Goal: Task Accomplishment & Management: Manage account settings

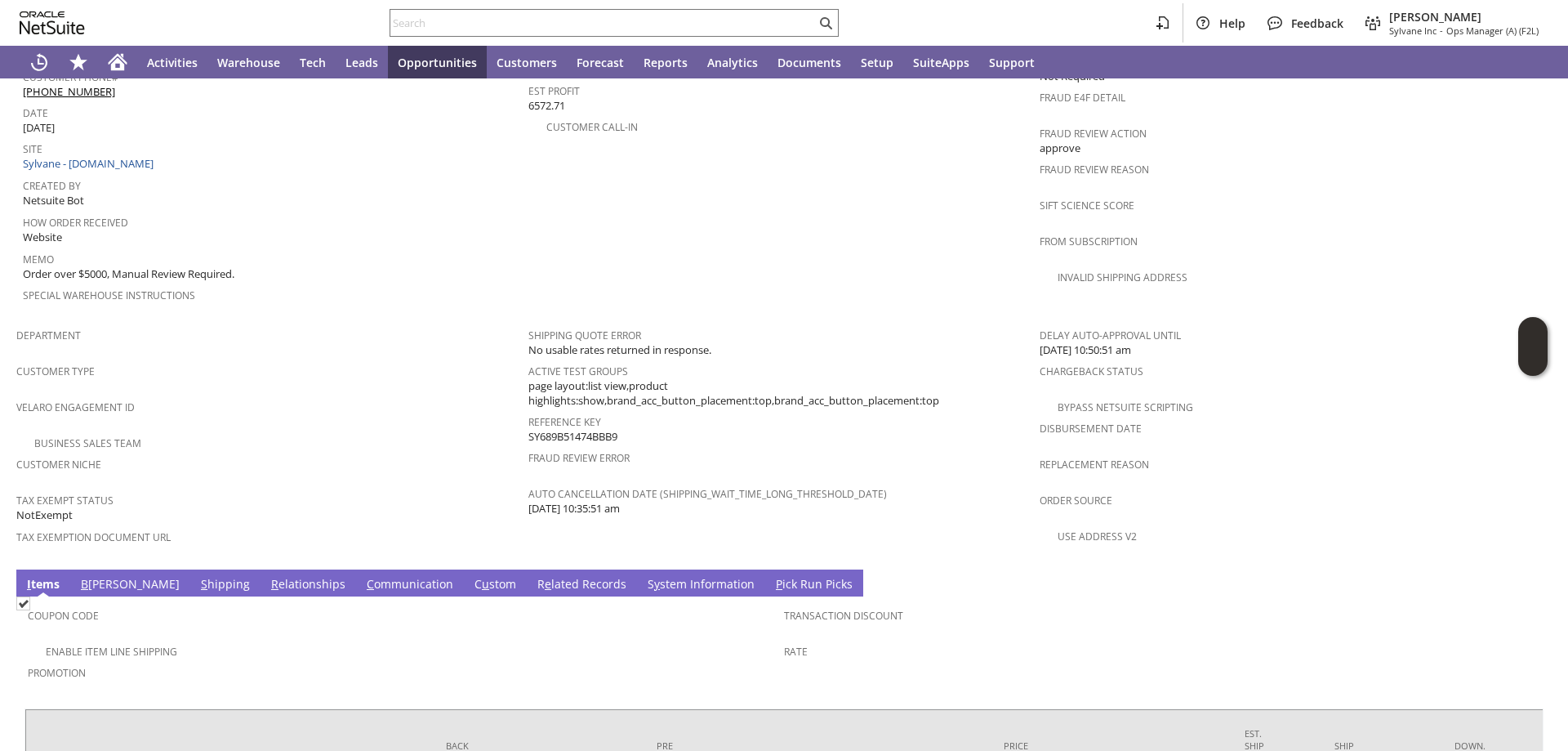
scroll to position [912, 0]
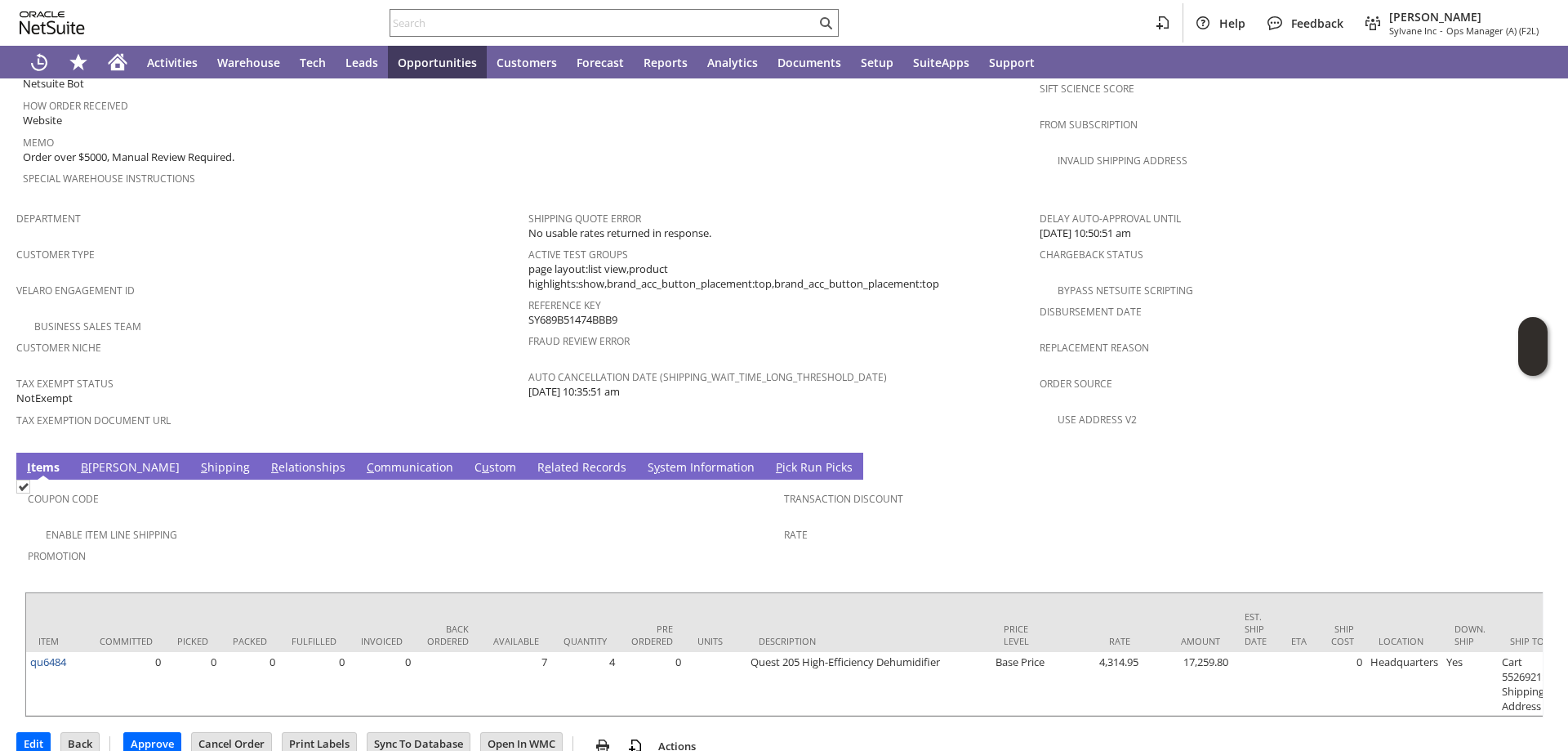
click at [196, 460] on link "S hipping" at bounding box center [225, 468] width 57 height 18
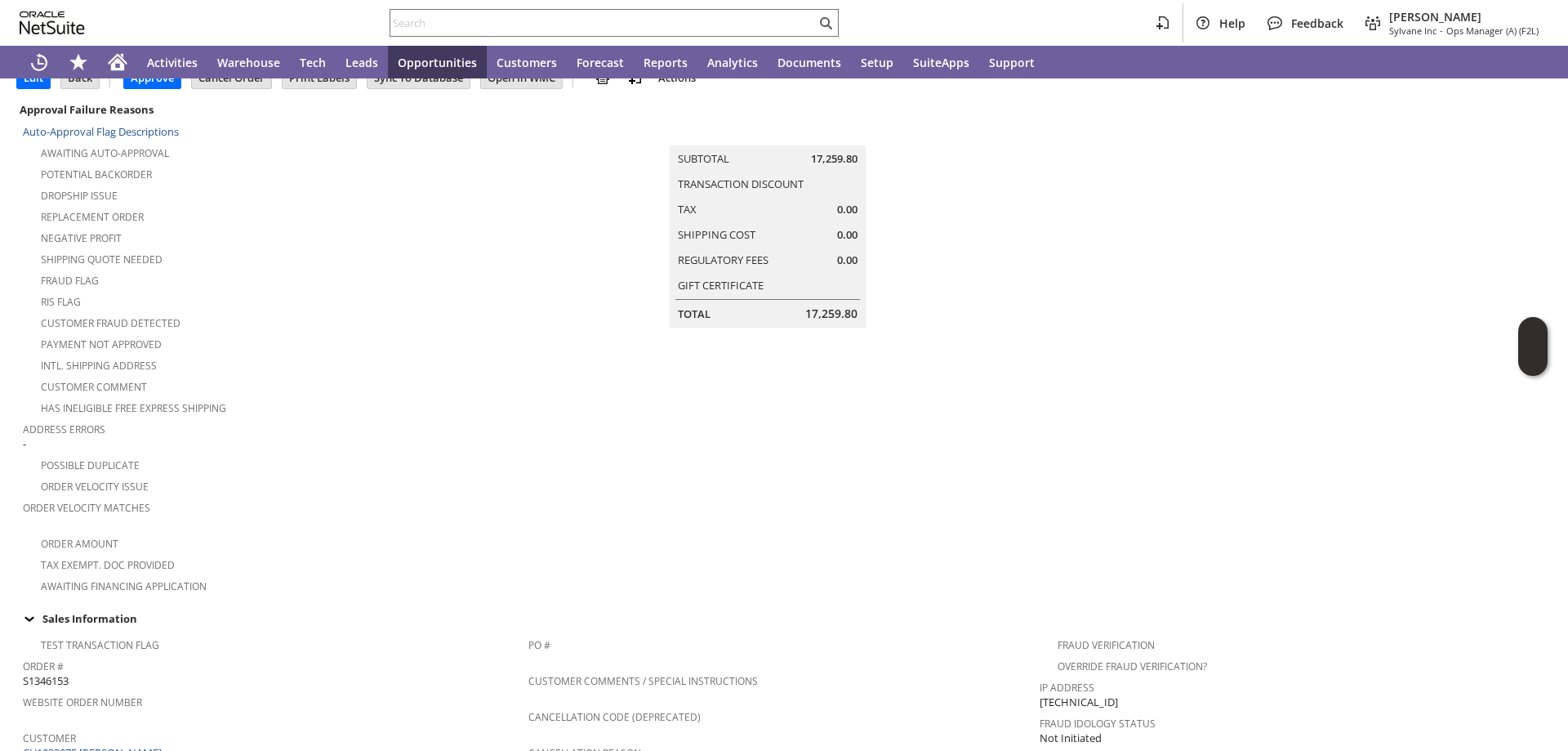
scroll to position [0, 0]
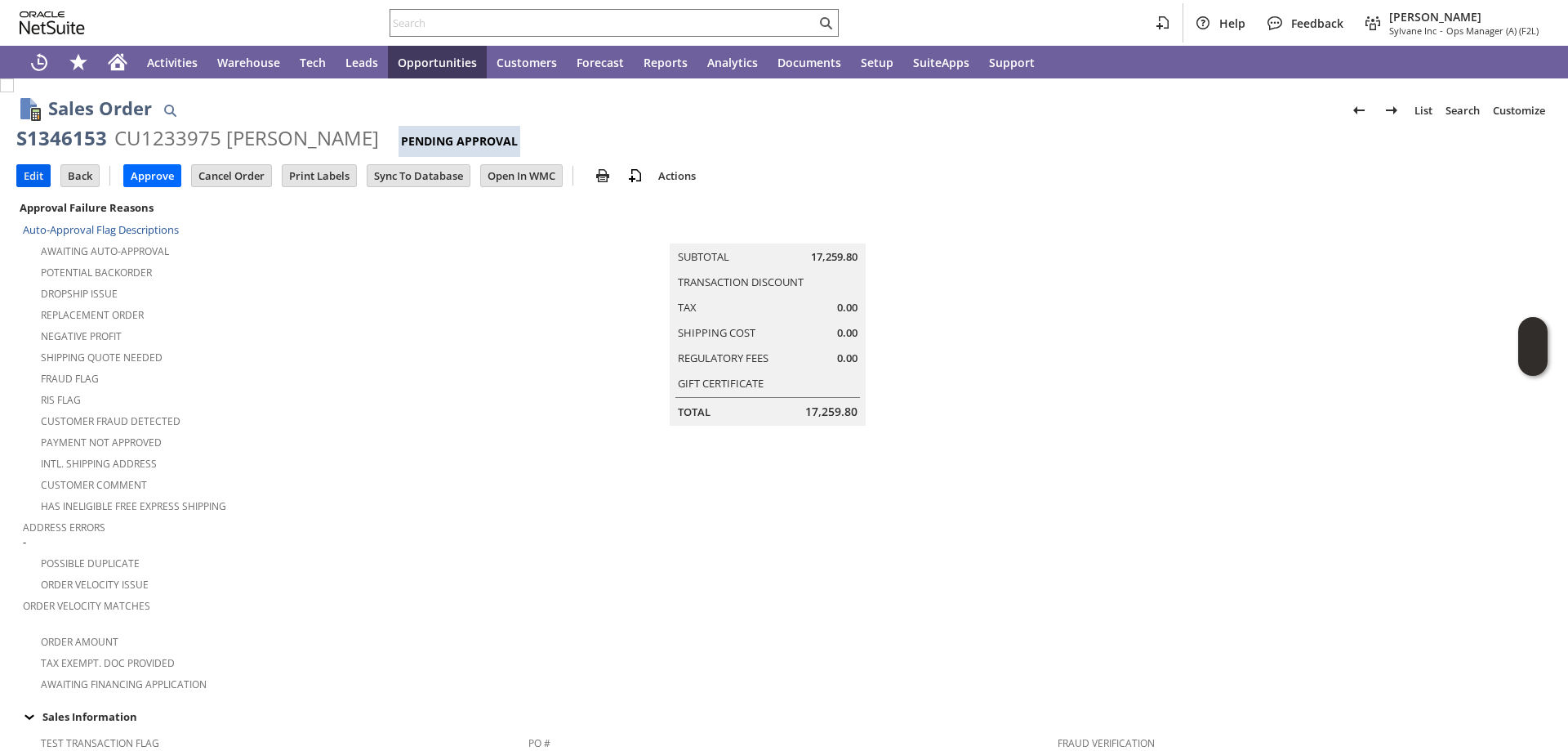
click at [30, 167] on input "Edit" at bounding box center [33, 175] width 32 height 21
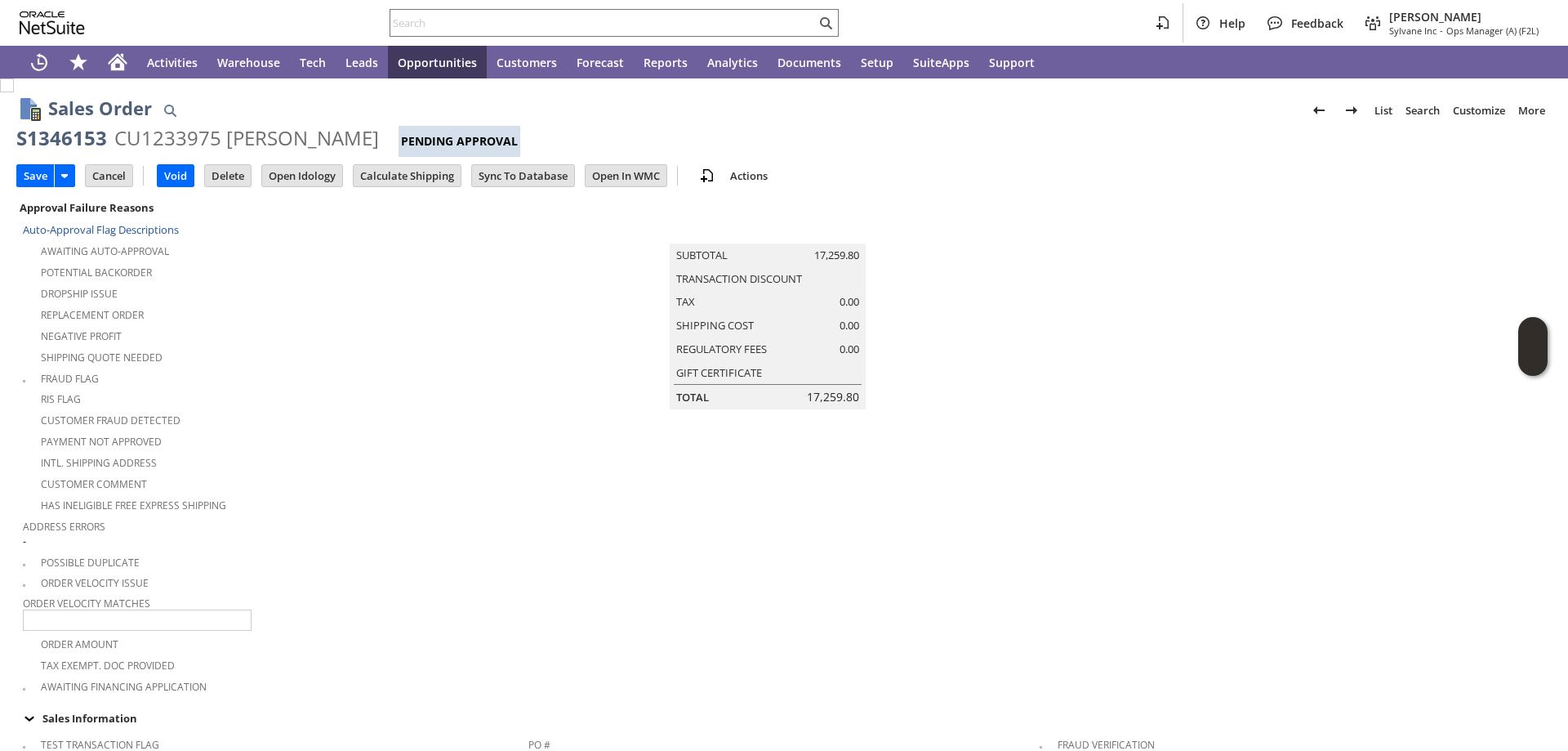
type input "Add"
type input "Copy Previous"
type input "0.00"
type input "OK"
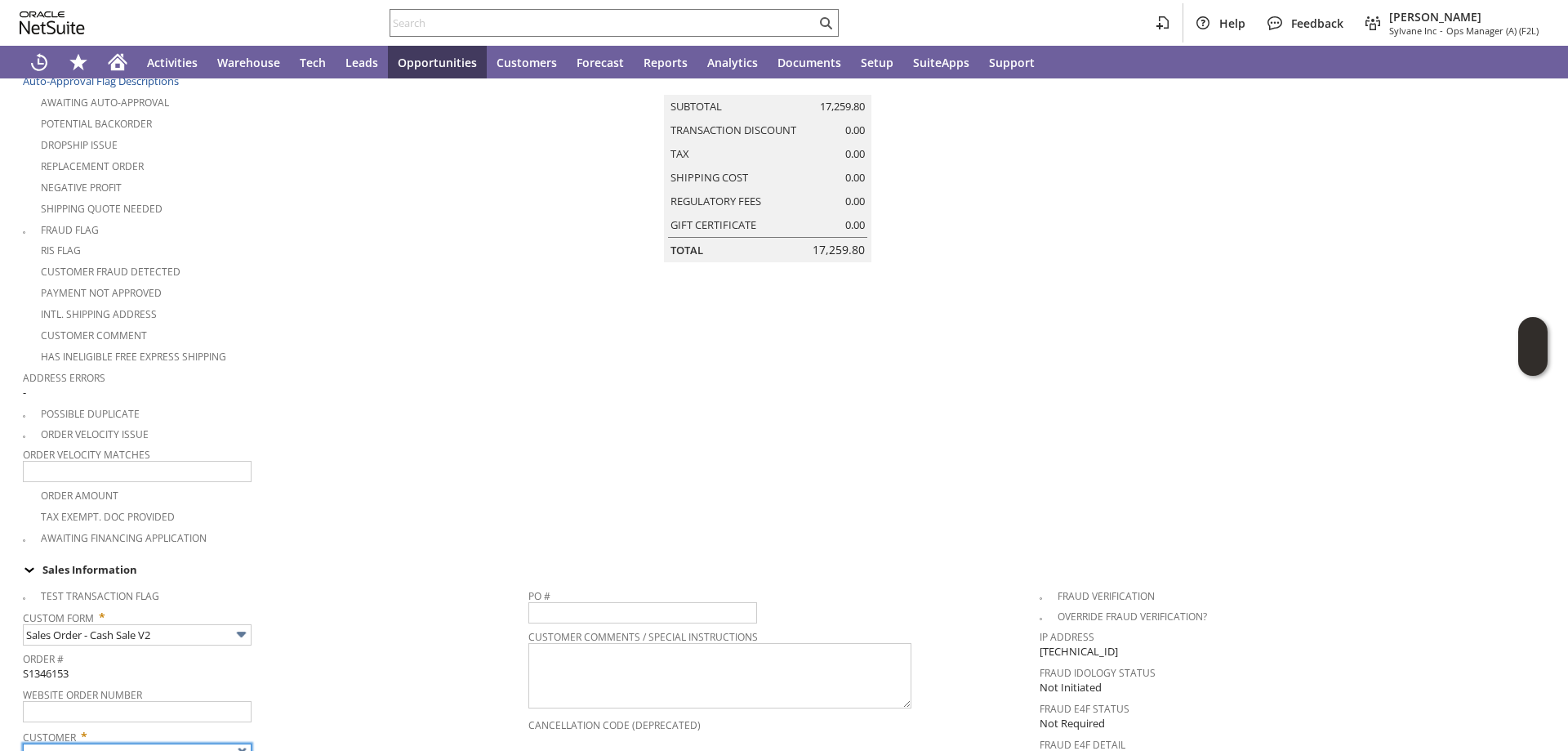
type input "Intelligent Recommendations¹⁰"
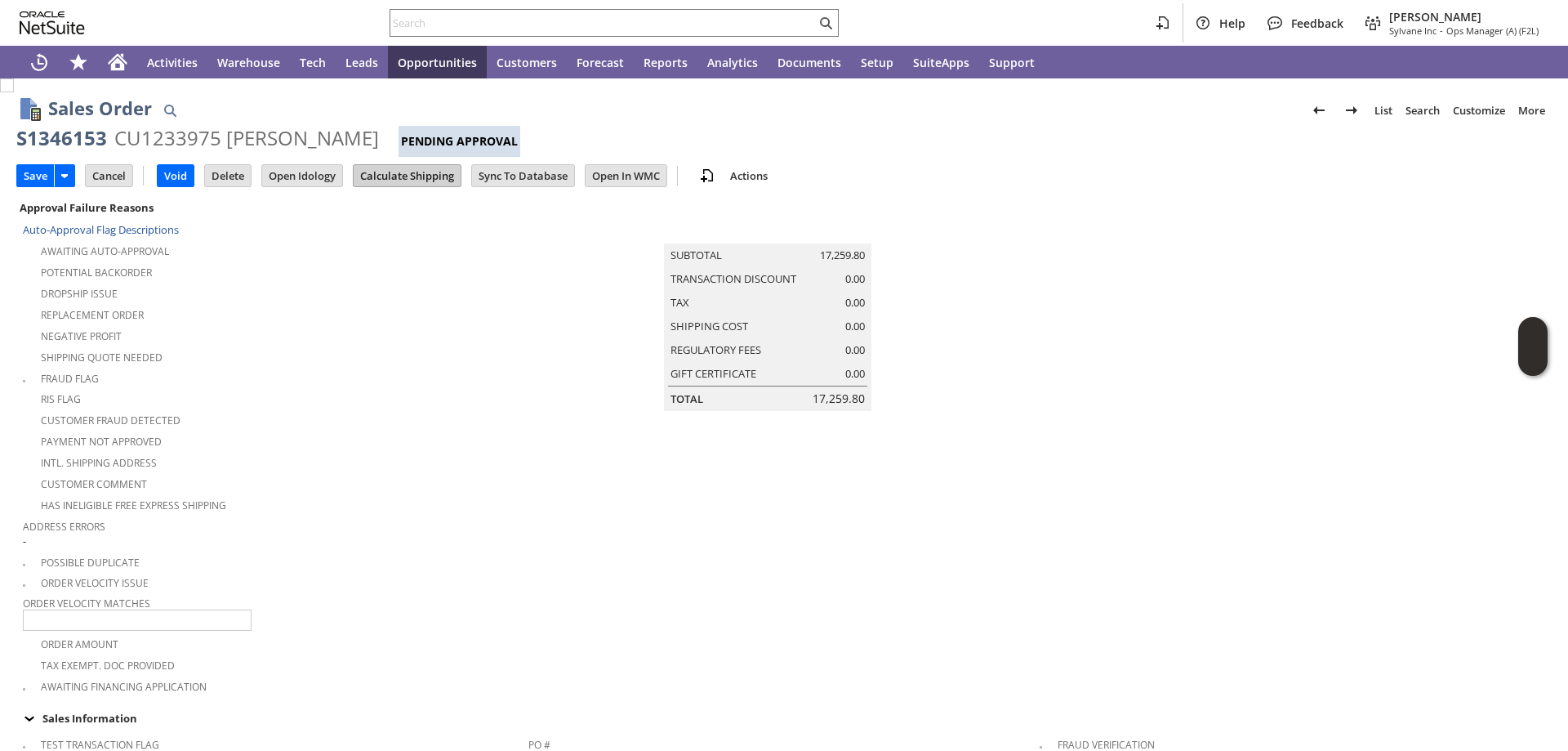
click at [410, 173] on input "Calculate Shipping" at bounding box center [407, 175] width 107 height 21
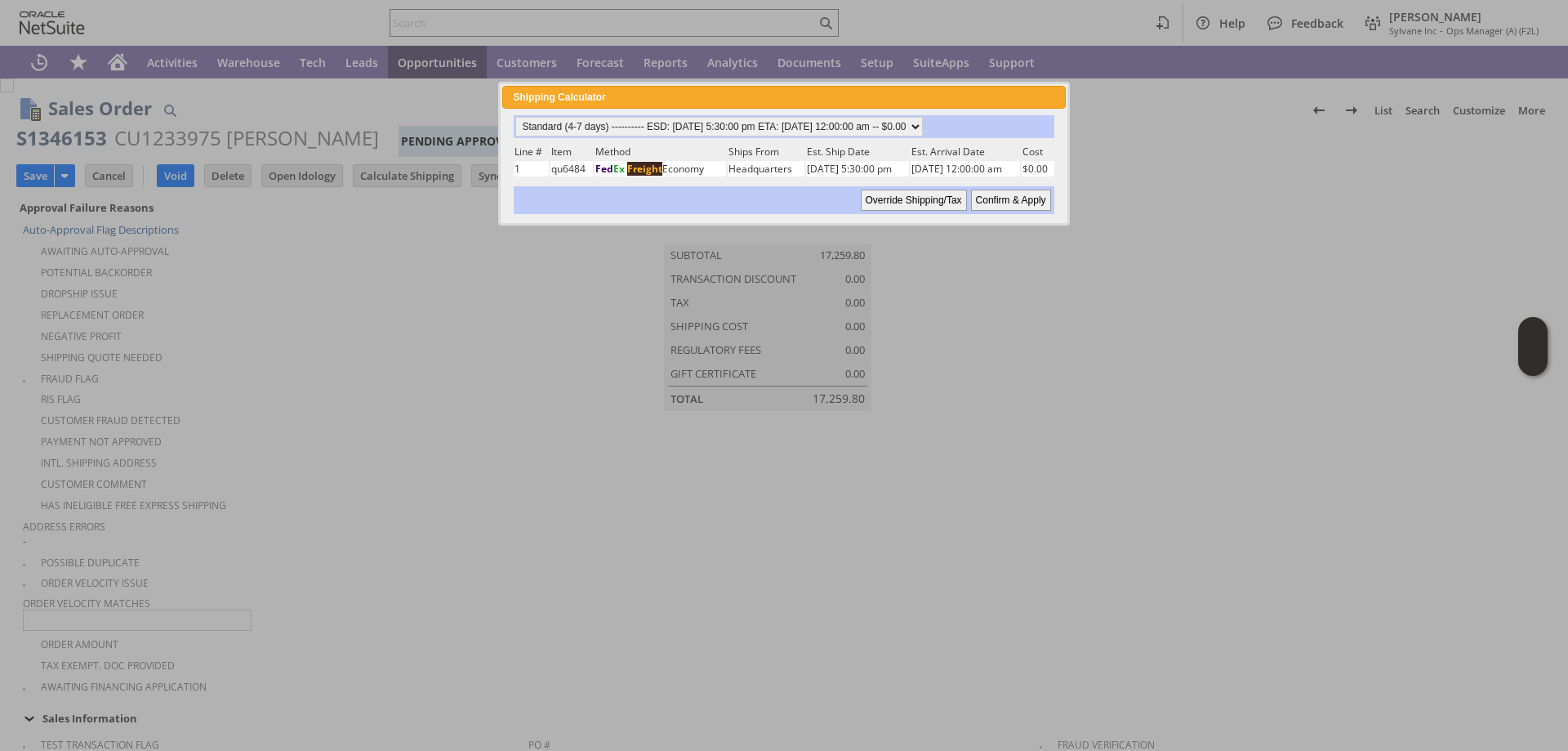
click at [1021, 204] on input "Confirm & Apply" at bounding box center [1011, 200] width 80 height 21
type input "[DATE]"
type input "Add"
type input "Copy Previous"
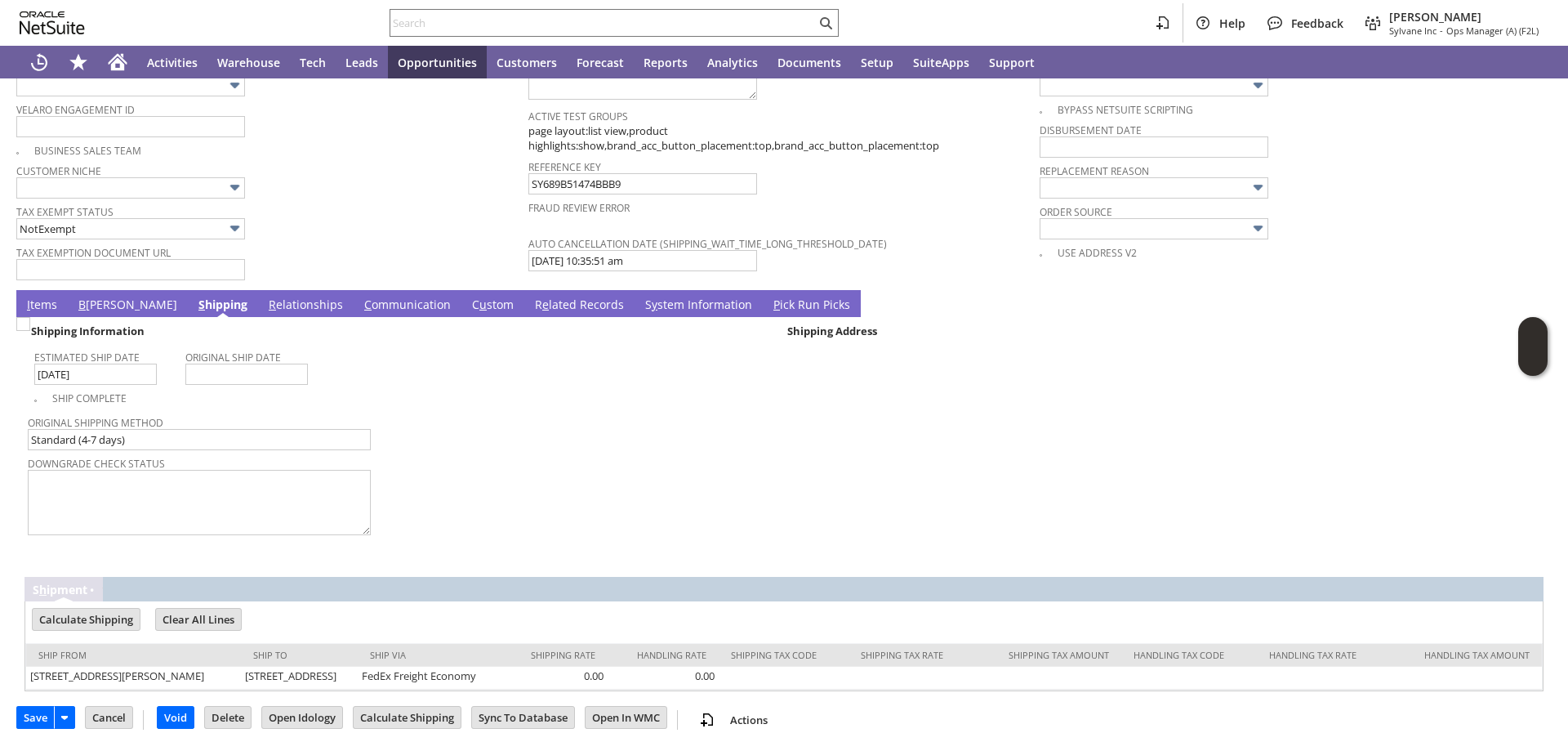
scroll to position [1247, 0]
click at [30, 290] on td "I tems" at bounding box center [42, 304] width 51 height 27
click at [43, 296] on link "I tems" at bounding box center [42, 305] width 38 height 18
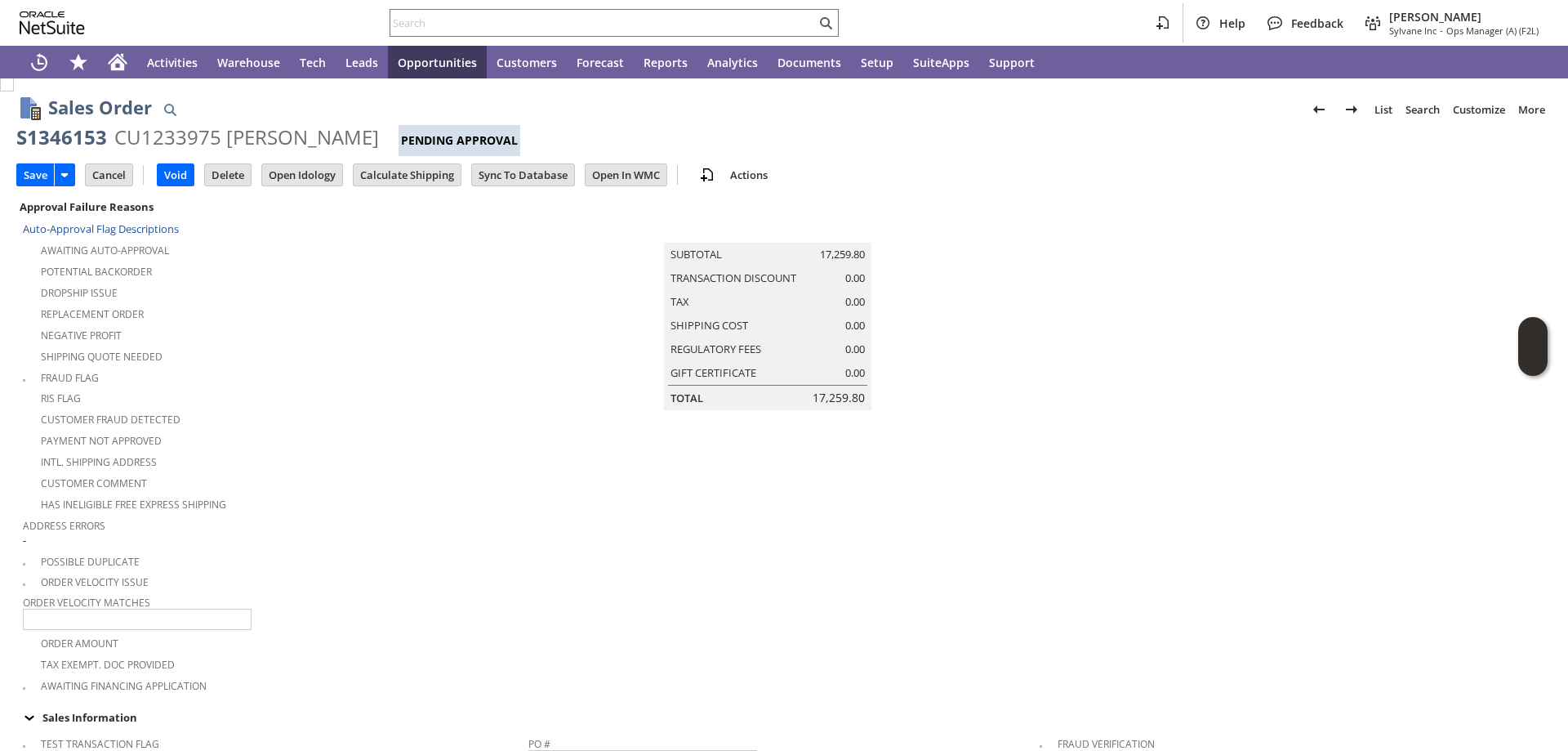
scroll to position [0, 0]
click at [34, 174] on input "Save" at bounding box center [35, 175] width 37 height 21
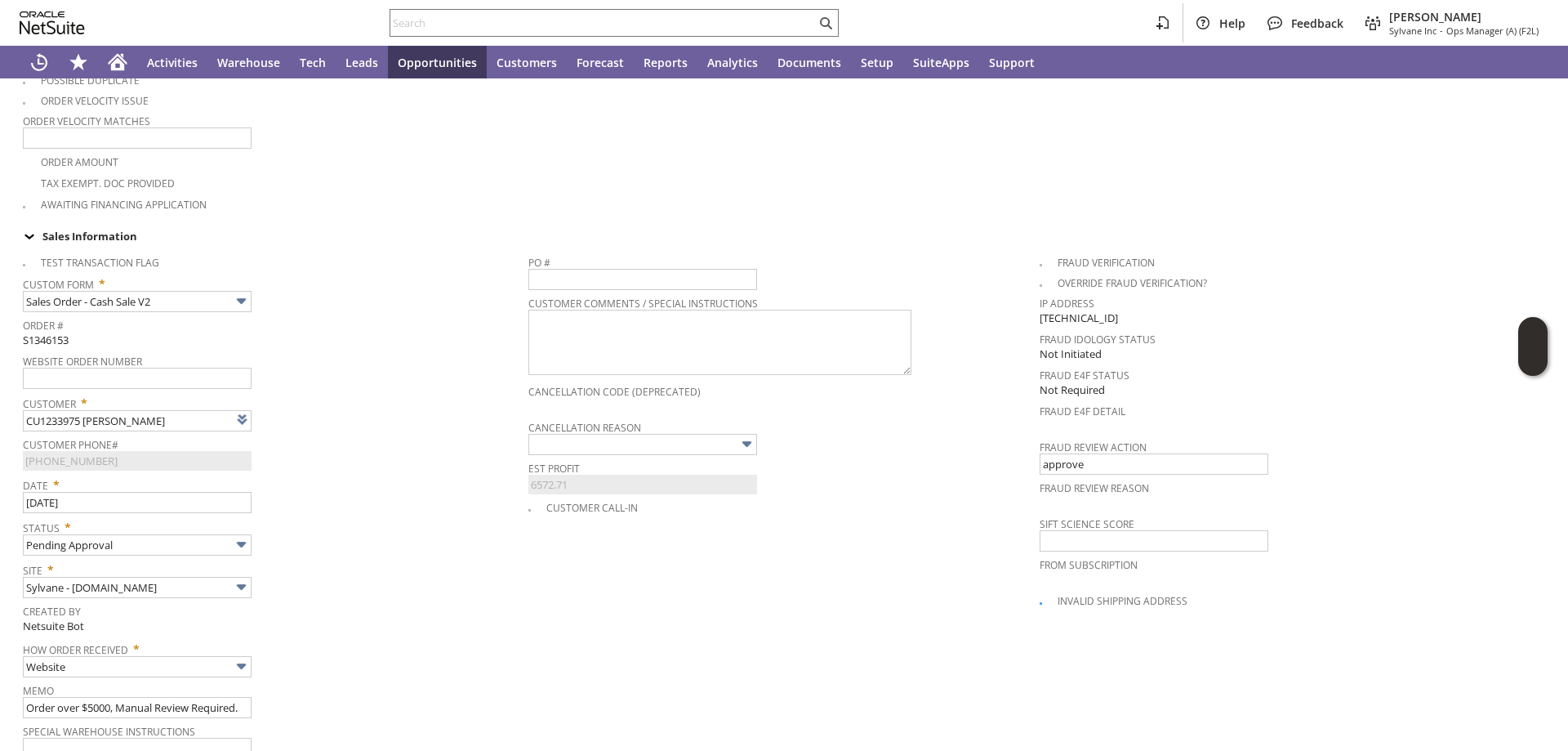
scroll to position [490, 0]
